Goal: Task Accomplishment & Management: Use online tool/utility

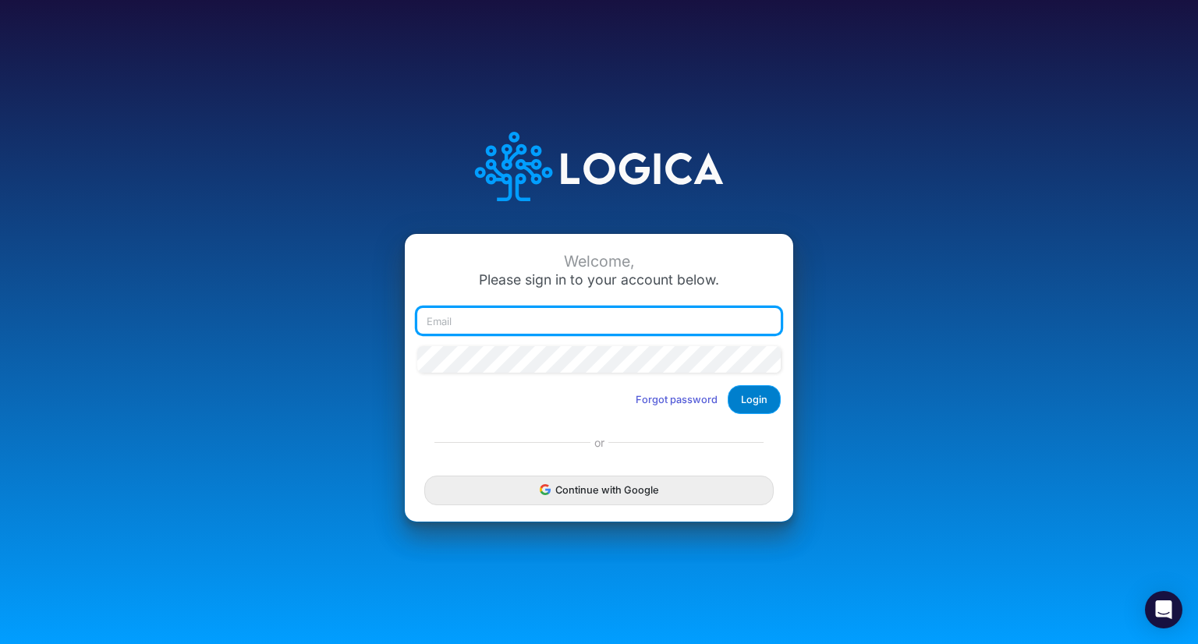
type input "[PERSON_NAME][EMAIL_ADDRESS][DOMAIN_NAME]"
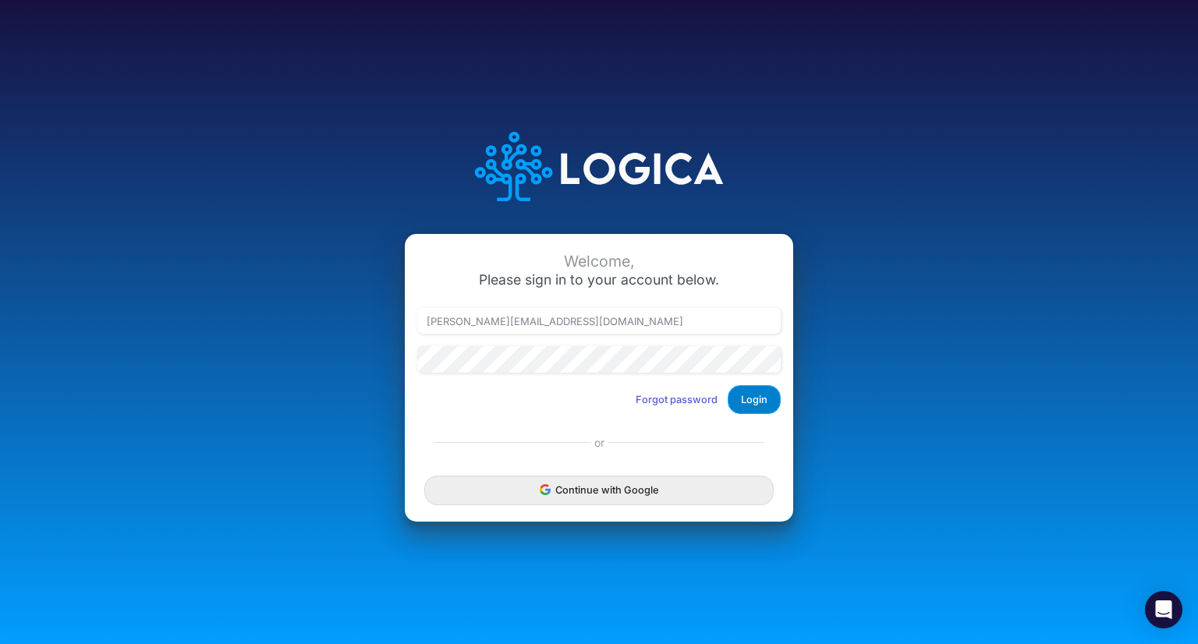
click at [774, 397] on button "Login" at bounding box center [754, 399] width 53 height 29
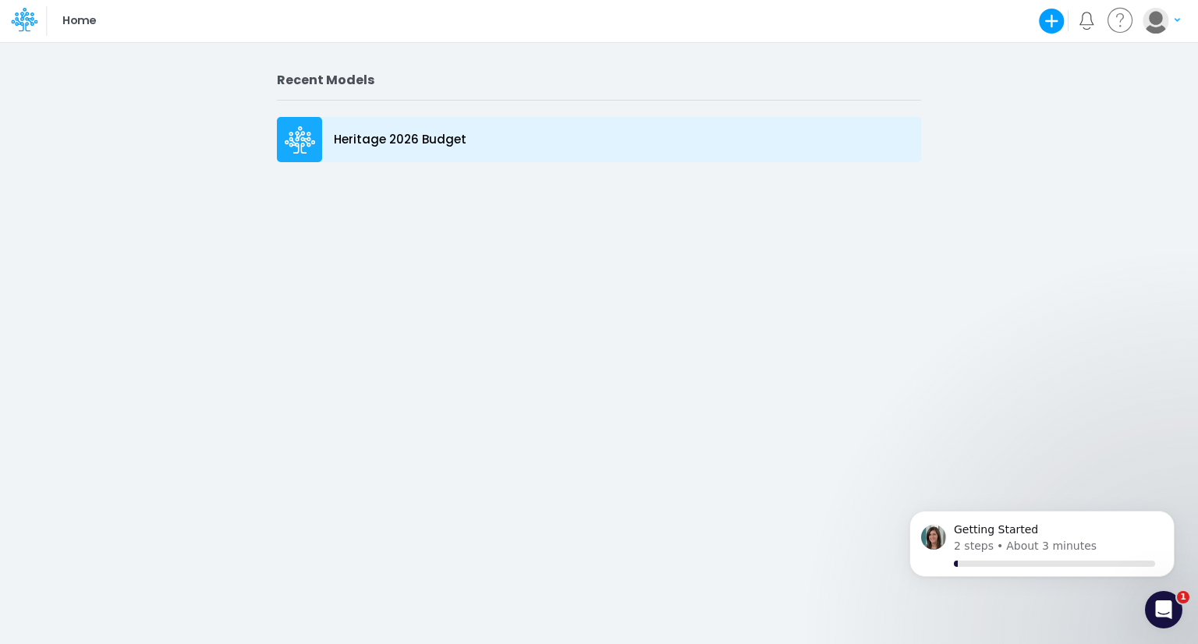
click at [400, 140] on p "Heritage 2026 Budget" at bounding box center [400, 140] width 133 height 18
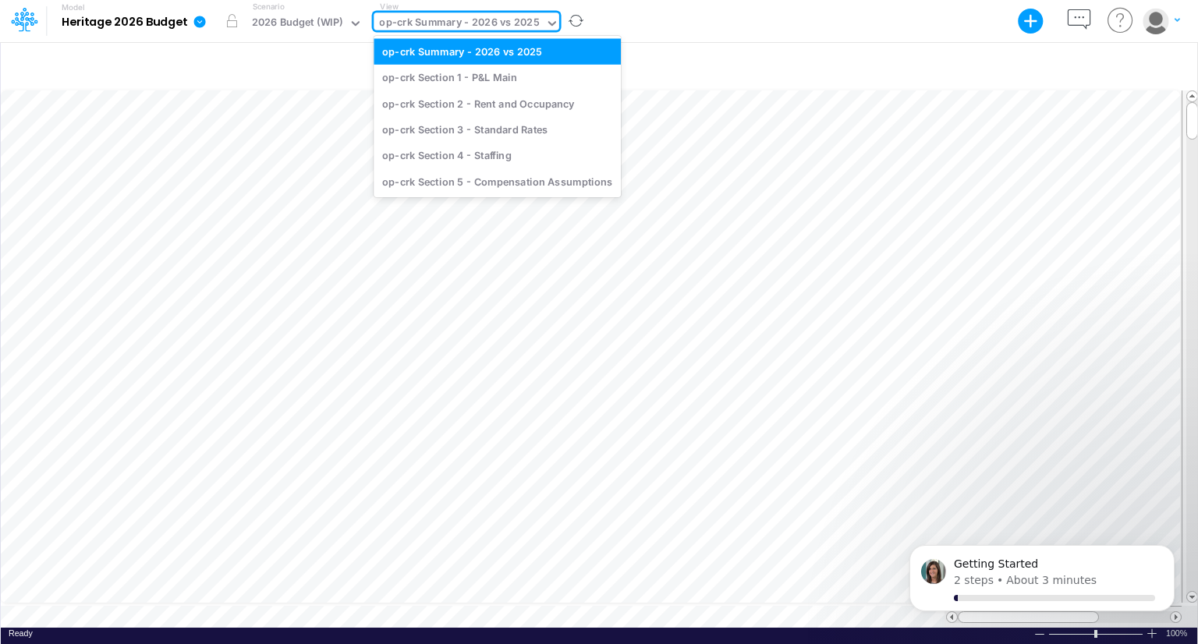
click at [470, 22] on div "op-crk Summary - 2026 vs 2025" at bounding box center [459, 24] width 160 height 18
click at [471, 98] on div "op-crk Section 2 - Rent and Occupancy" at bounding box center [497, 104] width 247 height 26
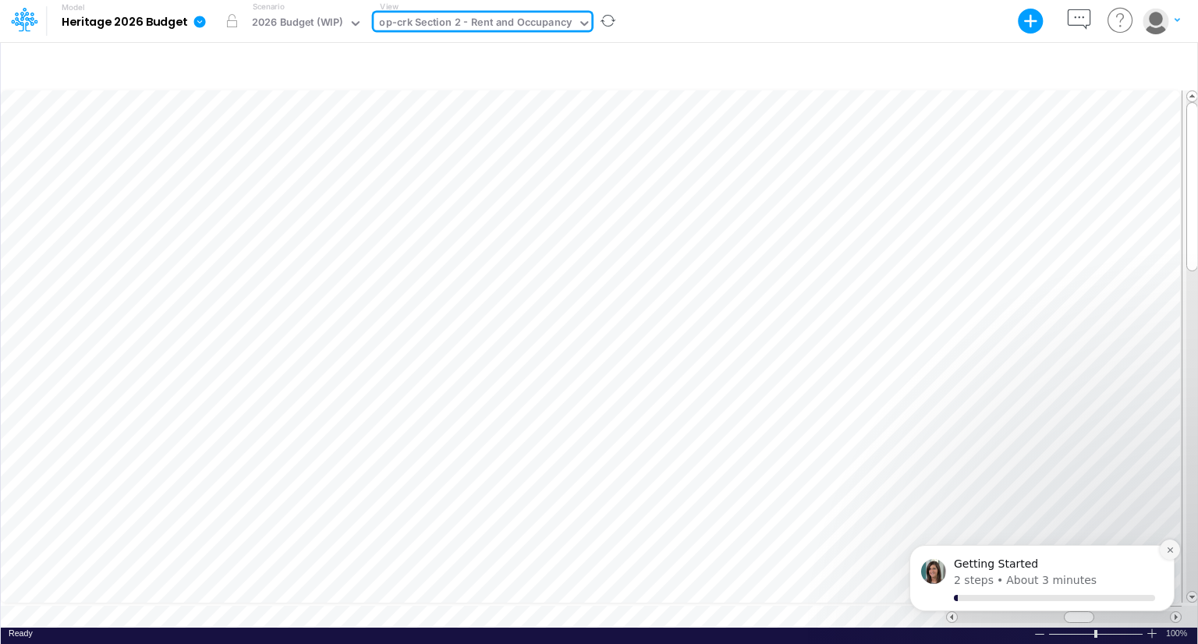
click at [1174, 555] on button "Dismiss notification" at bounding box center [1170, 550] width 20 height 20
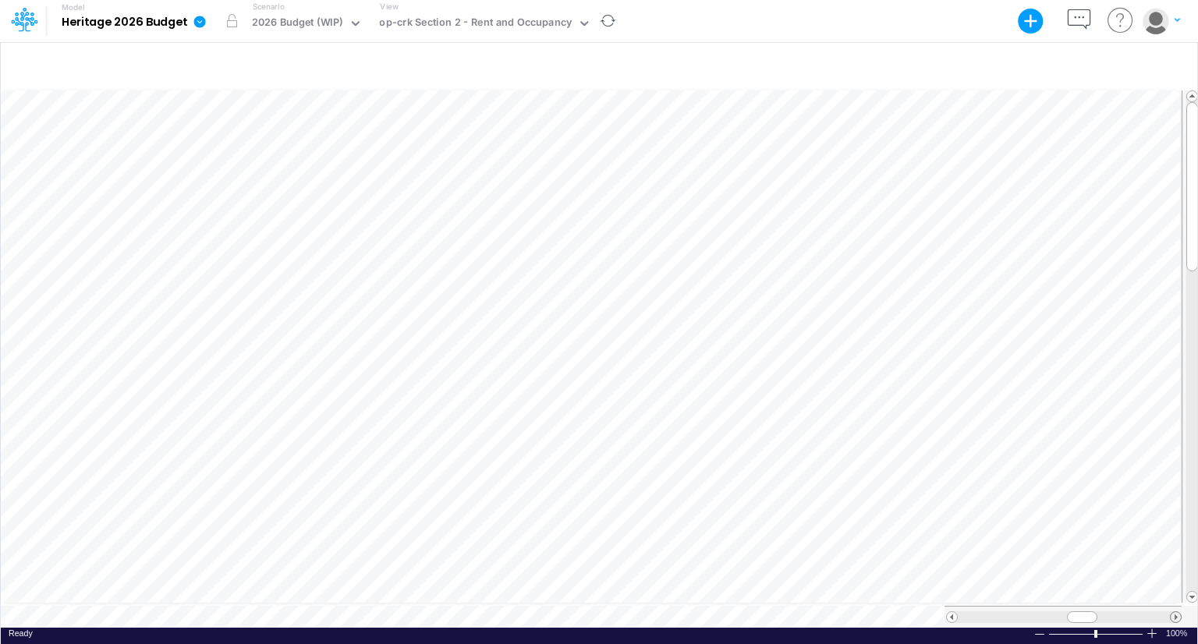
click at [1171, 613] on span at bounding box center [1176, 618] width 10 height 10
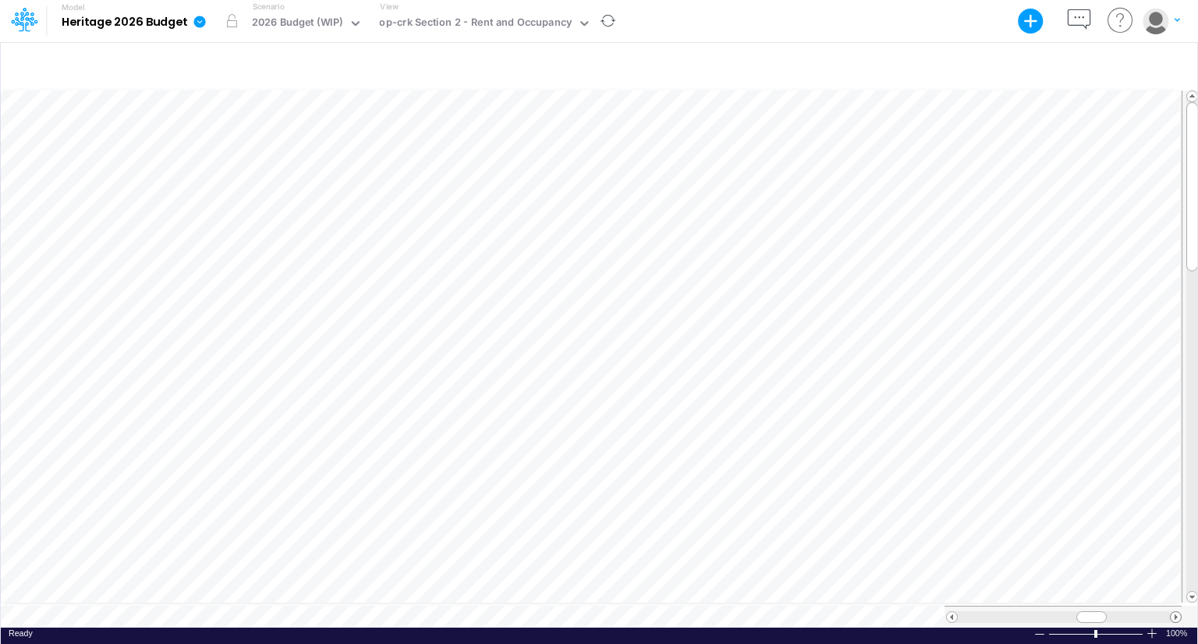
click at [1171, 613] on span at bounding box center [1176, 618] width 10 height 10
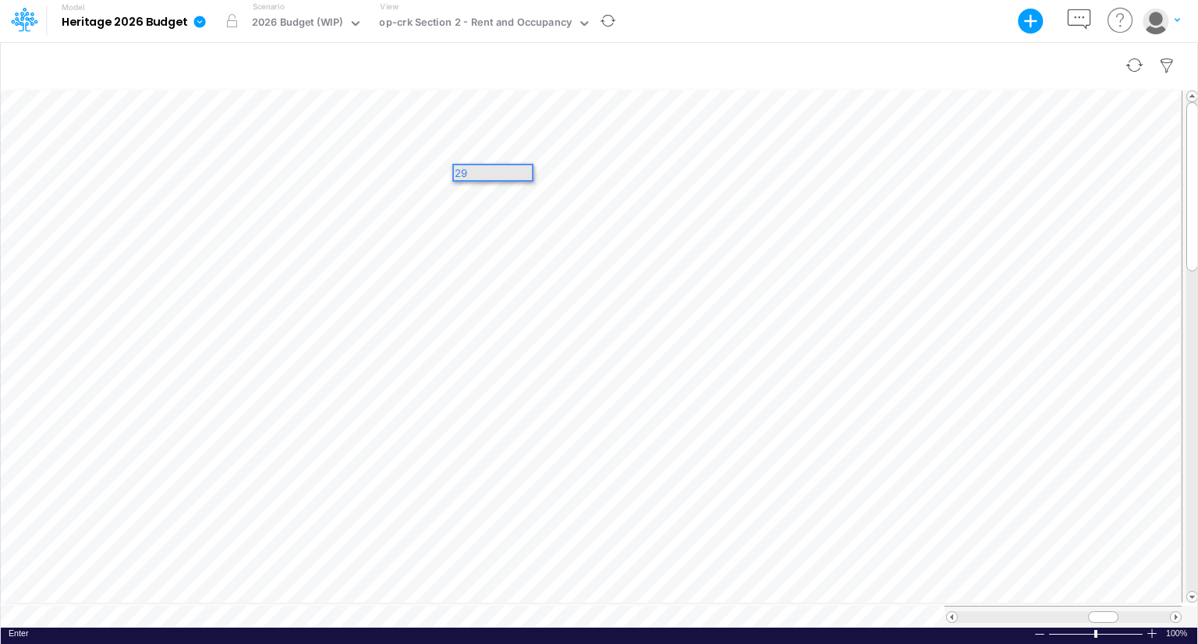
click at [605, 62] on div at bounding box center [599, 66] width 1197 height 44
